Goal: Task Accomplishment & Management: Use online tool/utility

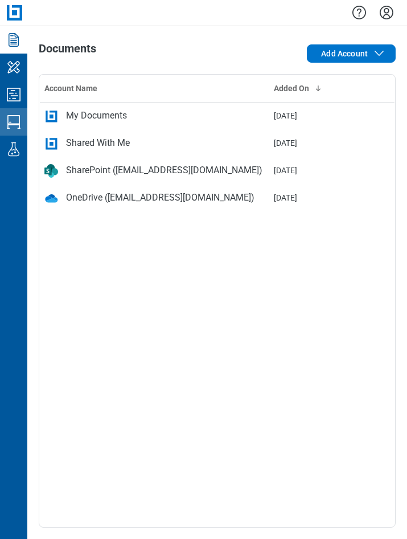
click at [13, 117] on icon "Studio Sessions" at bounding box center [14, 122] width 18 height 18
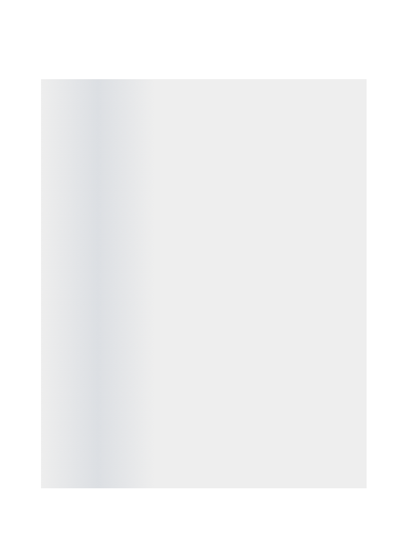
scroll to position [1, 0]
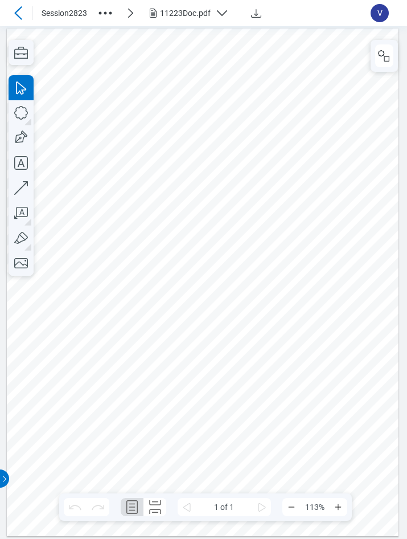
click at [17, 17] on icon at bounding box center [18, 13] width 14 height 14
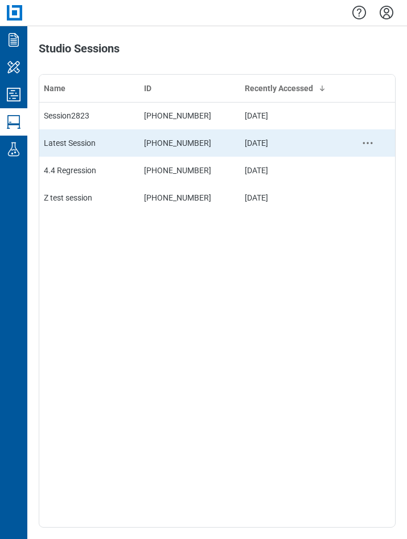
click at [92, 149] on td "Latest Session" at bounding box center [89, 142] width 100 height 27
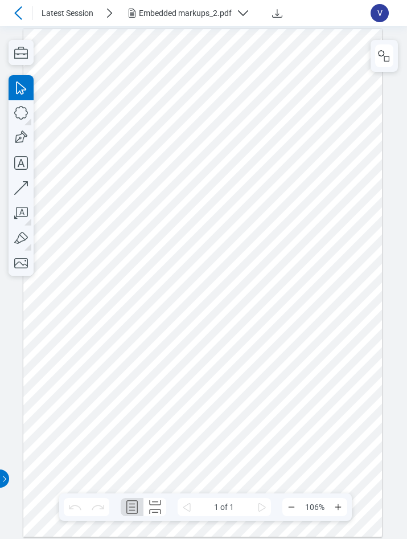
click at [17, 14] on icon at bounding box center [17, 12] width 7 height 13
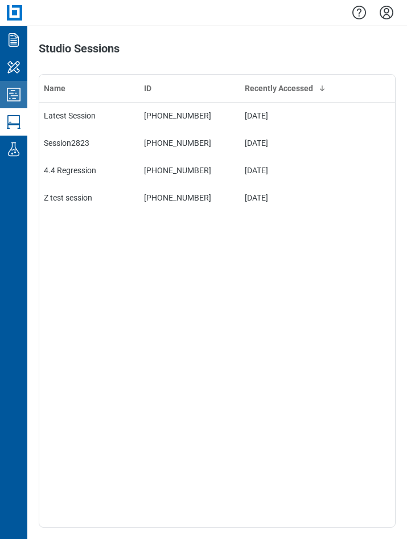
click at [12, 98] on icon "Studio Projects" at bounding box center [14, 94] width 18 height 18
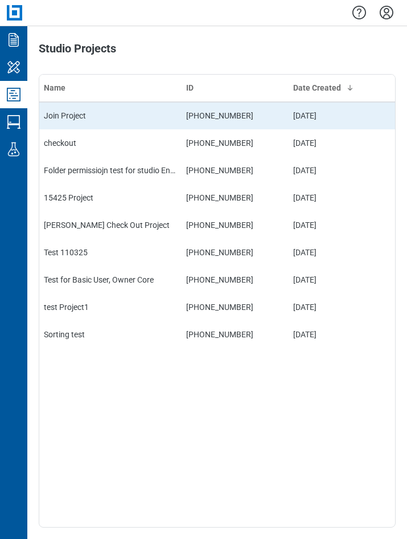
click at [78, 114] on td "Join Project" at bounding box center [110, 115] width 142 height 27
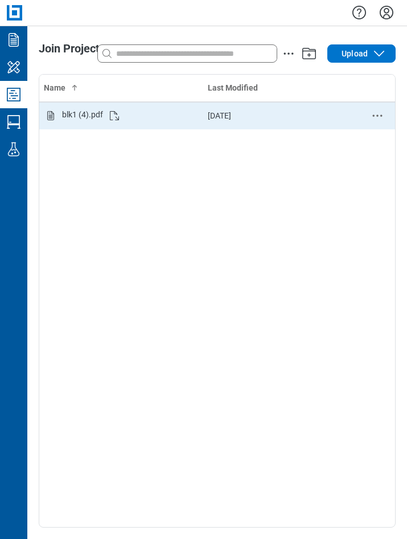
click at [92, 112] on div "blk1 (4).pdf" at bounding box center [82, 116] width 41 height 14
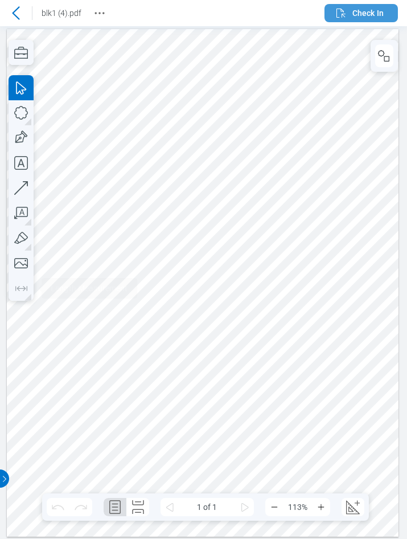
click at [371, 13] on span "Check In" at bounding box center [368, 12] width 31 height 11
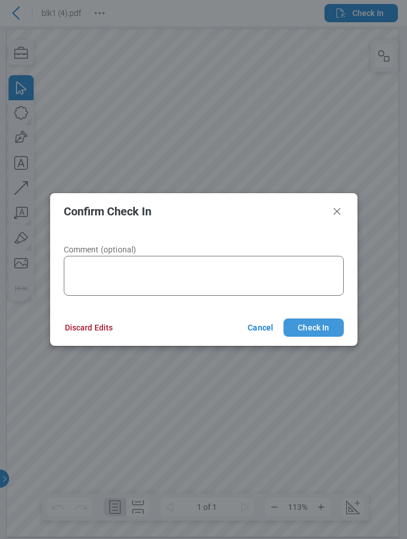
click at [308, 333] on button "Check In" at bounding box center [314, 328] width 60 height 18
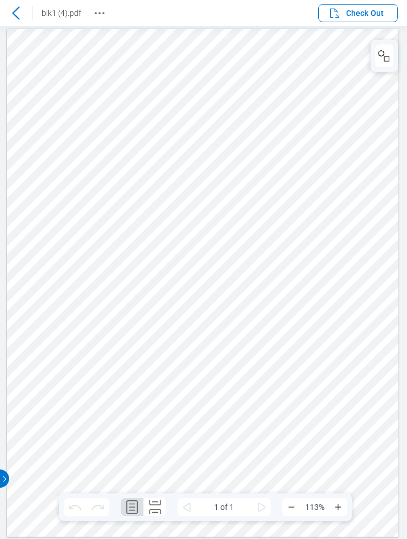
click at [126, 122] on div at bounding box center [203, 282] width 393 height 508
click at [270, 126] on div at bounding box center [203, 282] width 393 height 508
click at [19, 13] on icon at bounding box center [16, 13] width 14 height 14
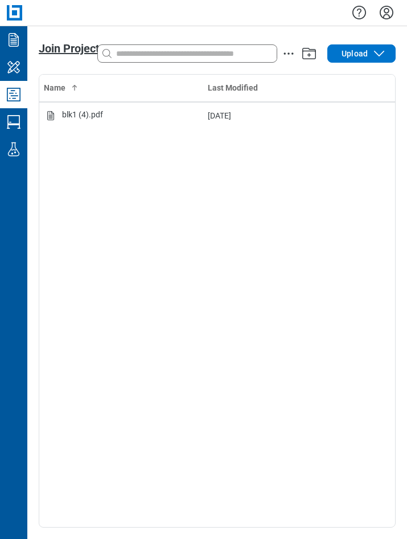
click at [80, 52] on span "Join Project" at bounding box center [69, 49] width 61 height 14
click at [18, 96] on icon "Studio Projects" at bounding box center [14, 94] width 18 height 18
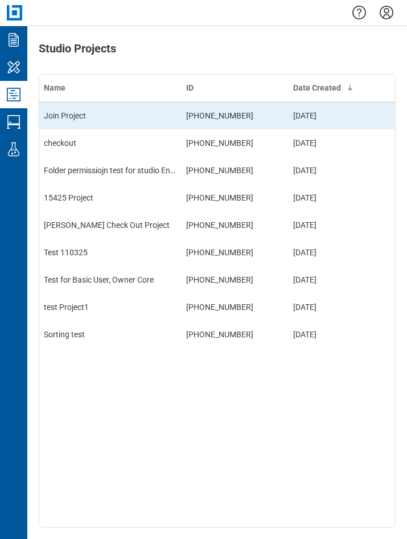
click at [110, 113] on td "Join Project" at bounding box center [110, 115] width 142 height 27
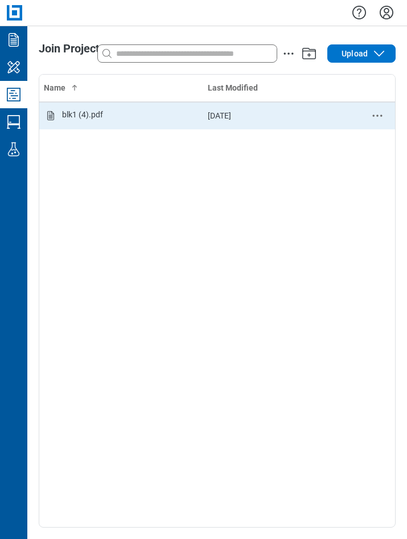
click at [84, 116] on div "blk1 (4).pdf" at bounding box center [82, 116] width 41 height 14
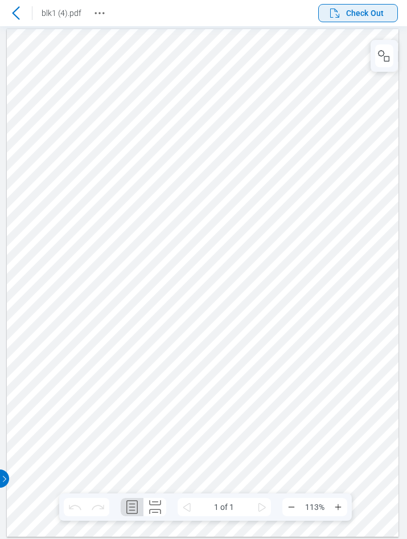
click at [356, 10] on span "Check Out" at bounding box center [365, 12] width 38 height 11
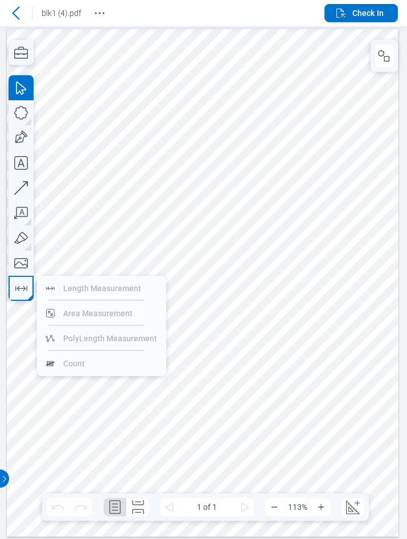
click at [187, 355] on div at bounding box center [203, 282] width 393 height 508
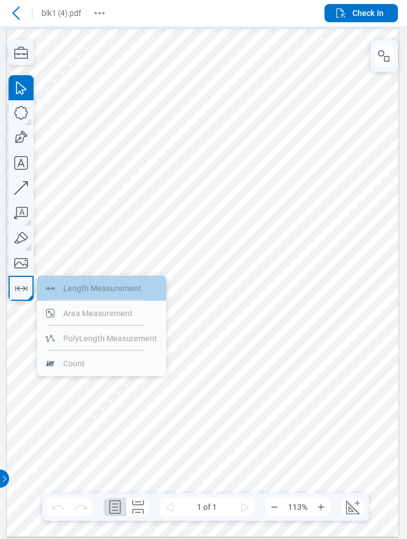
drag, startPoint x: 96, startPoint y: 291, endPoint x: 105, endPoint y: 269, distance: 23.5
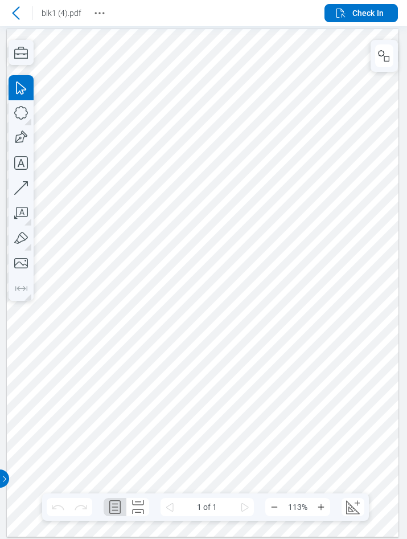
drag, startPoint x: 103, startPoint y: 346, endPoint x: 166, endPoint y: 353, distance: 63.6
click at [166, 353] on div at bounding box center [203, 282] width 393 height 508
click at [359, 513] on icon "Create Scale" at bounding box center [353, 507] width 18 height 18
select select "**"
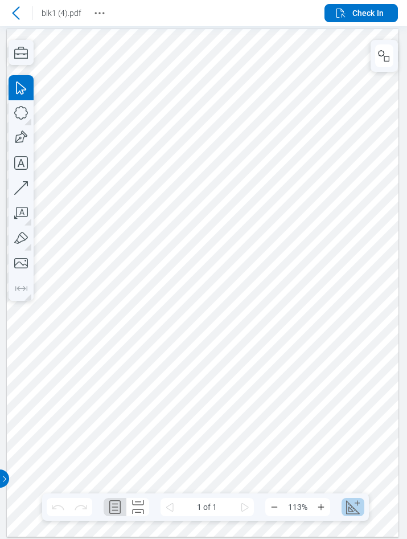
select select "***"
select select "**********"
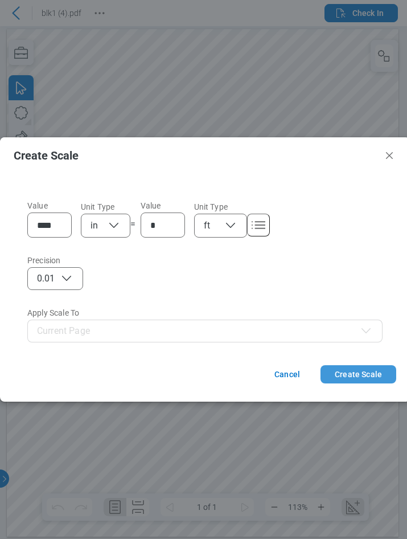
click at [350, 370] on button "Create Scale" at bounding box center [359, 374] width 76 height 18
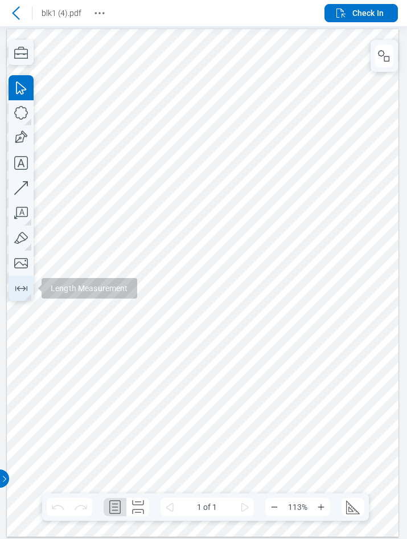
click at [26, 288] on icon "button" at bounding box center [21, 288] width 12 height 5
